Goal: Transaction & Acquisition: Book appointment/travel/reservation

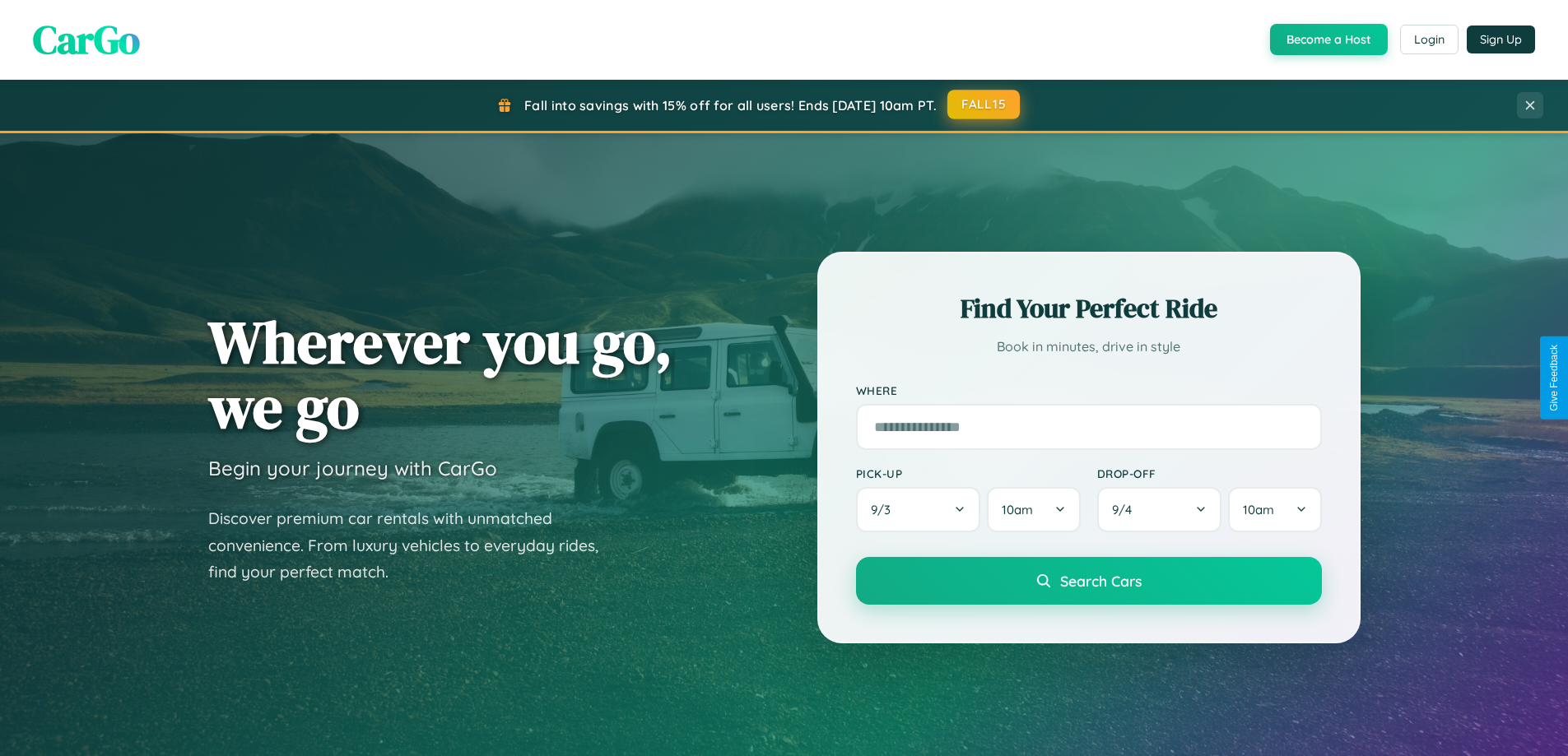
click at [984, 104] on button "FALL15" at bounding box center [983, 104] width 73 height 30
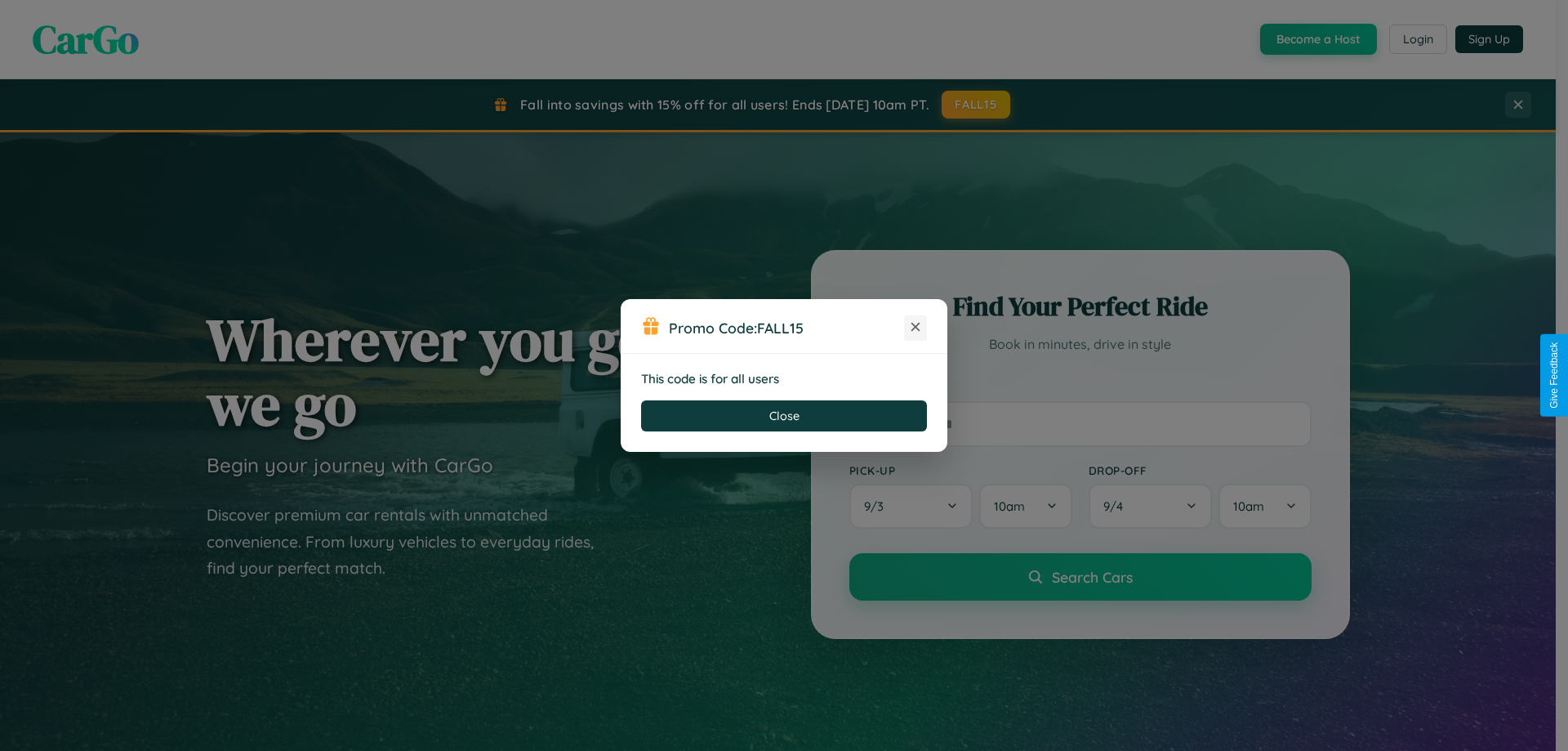
click at [915, 328] on icon at bounding box center [915, 327] width 16 height 16
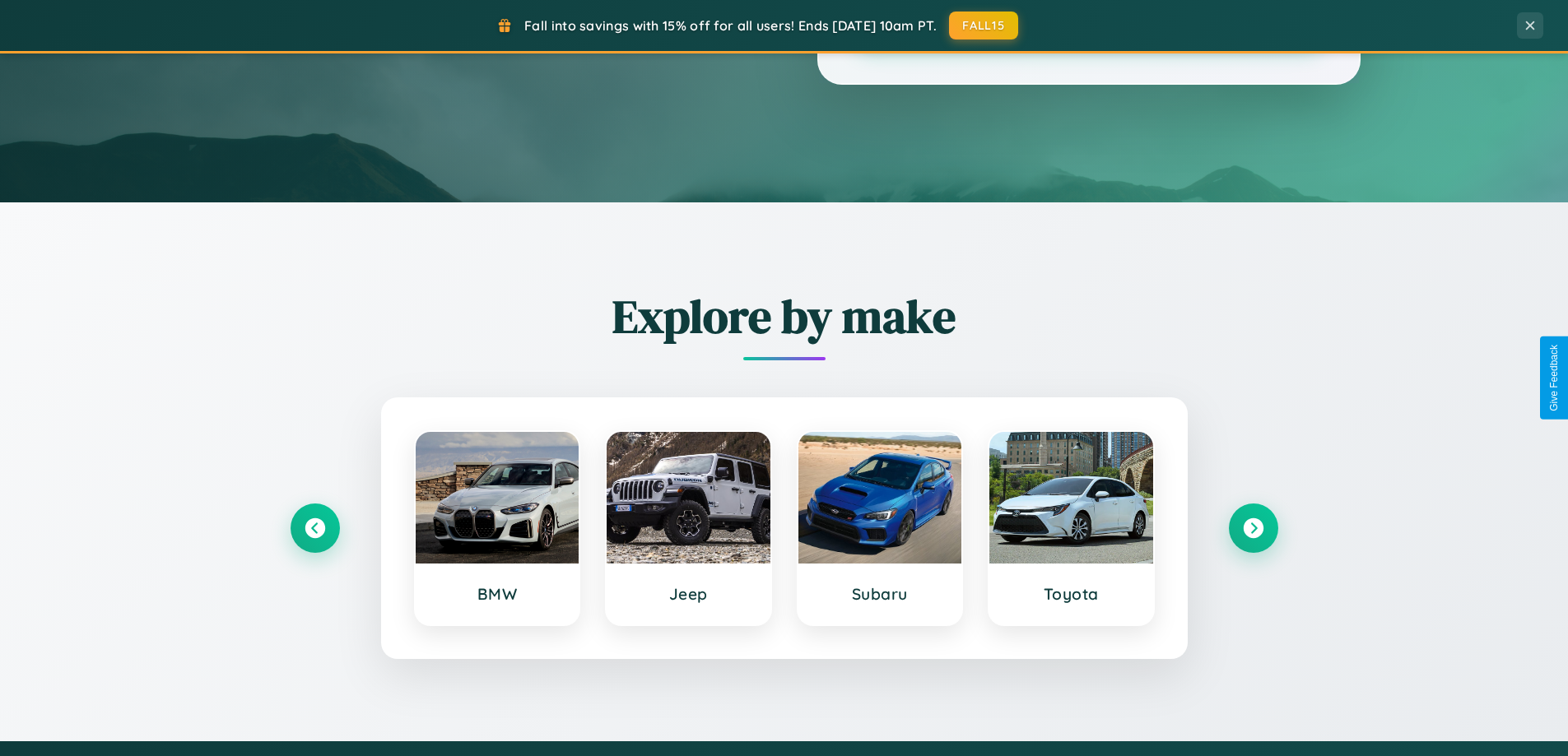
scroll to position [709, 0]
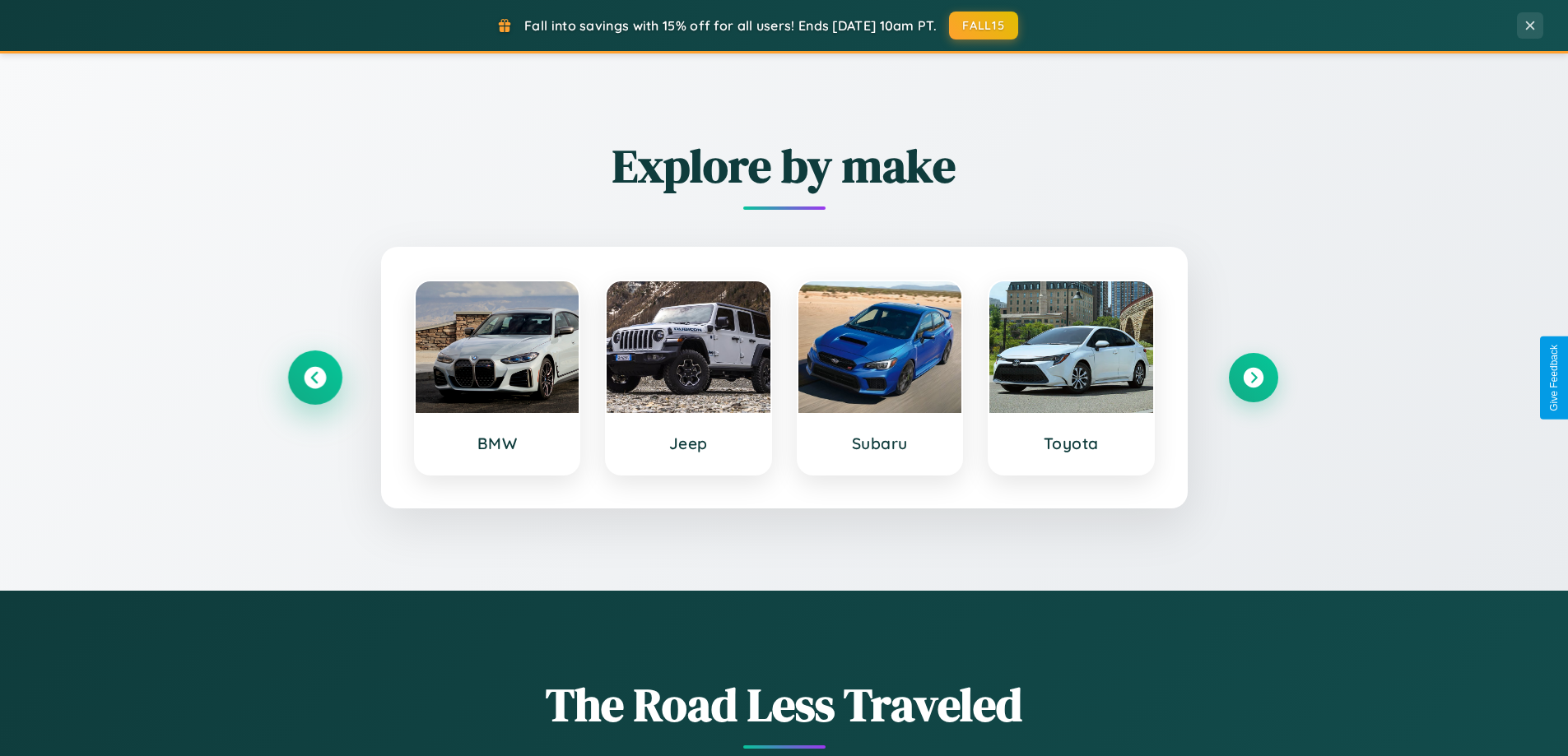
click at [315, 378] on icon at bounding box center [315, 378] width 22 height 22
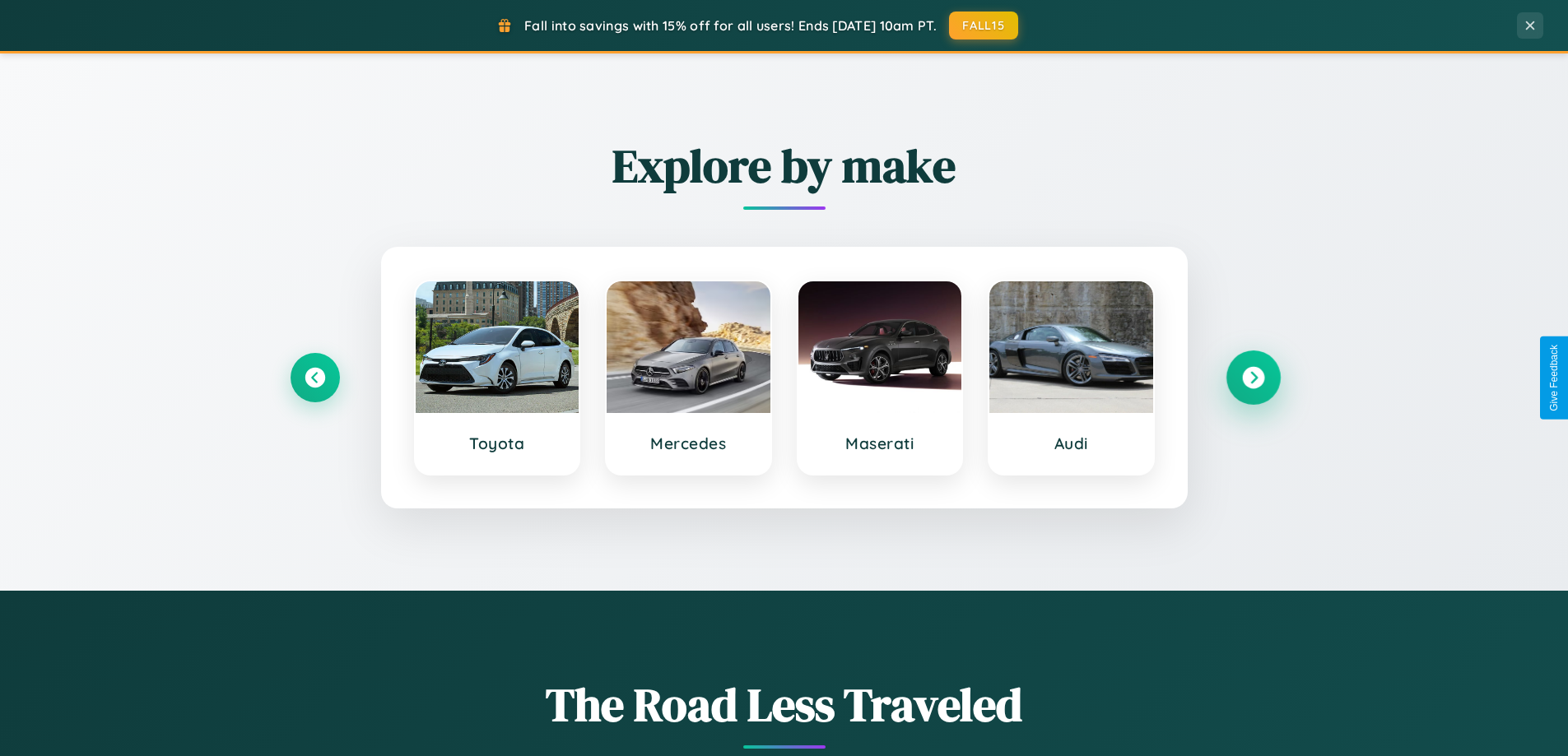
click at [1253, 378] on icon at bounding box center [1253, 378] width 22 height 22
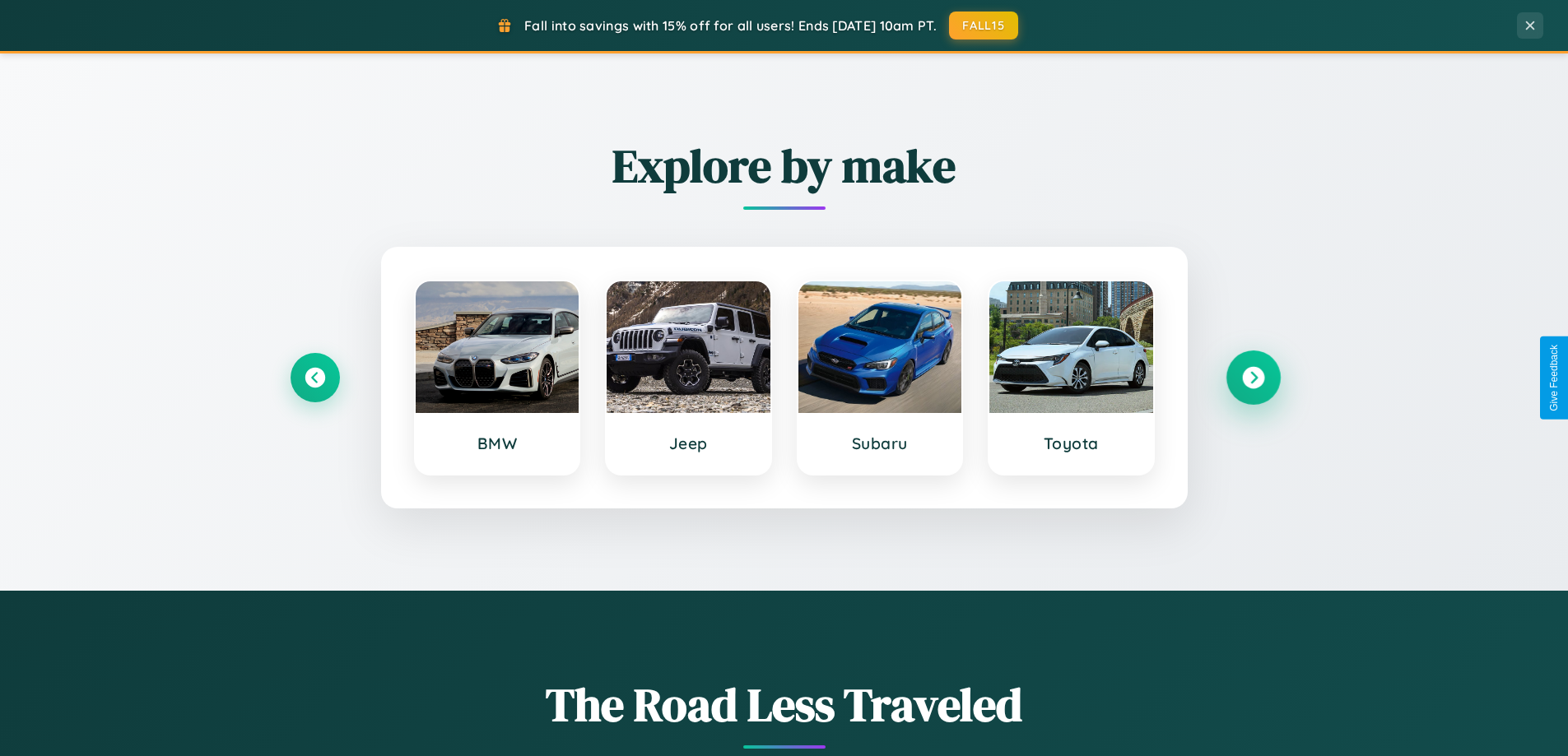
click at [1253, 378] on icon at bounding box center [1253, 378] width 22 height 22
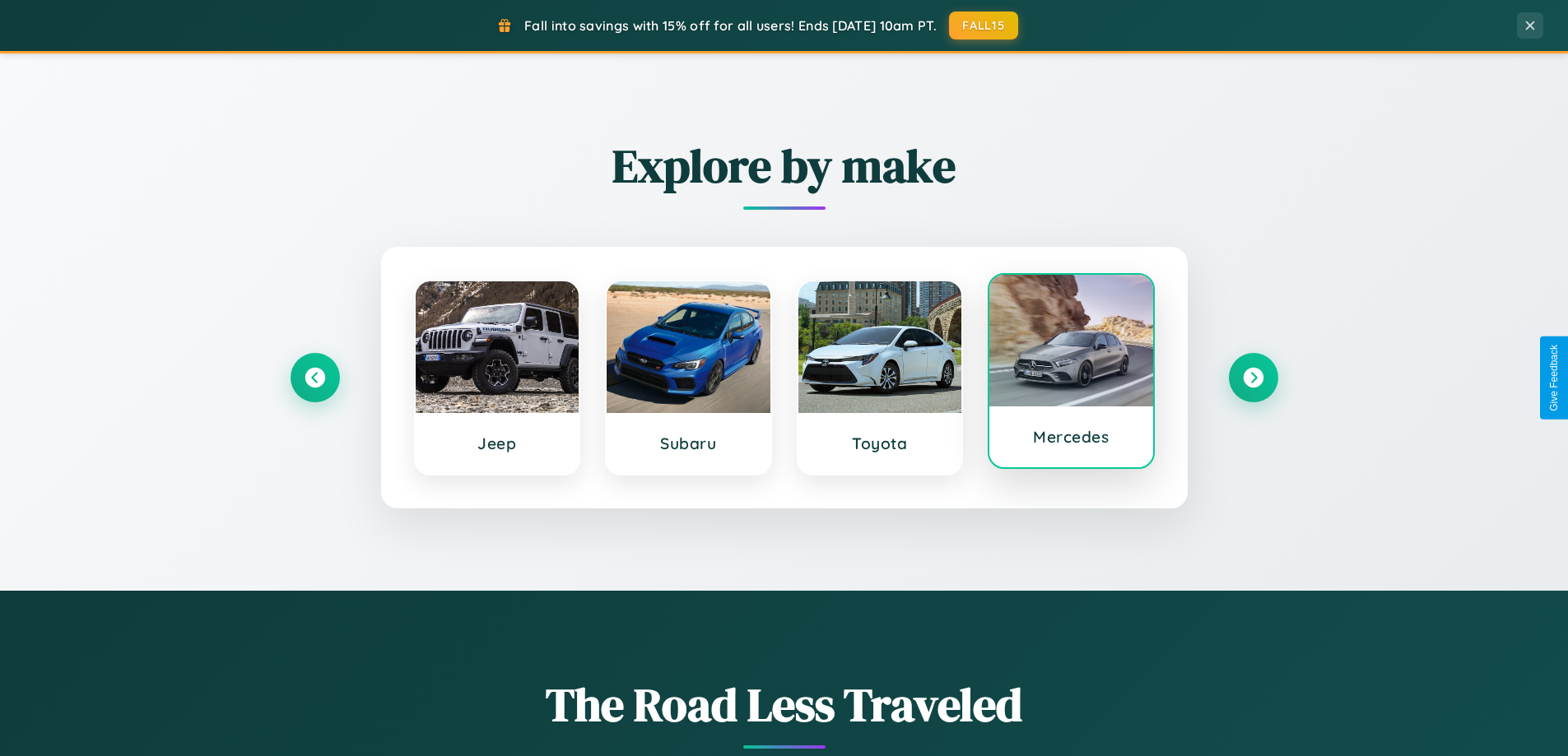
click at [1071, 372] on div at bounding box center [1072, 340] width 164 height 132
